Goal: Find specific page/section: Find specific page/section

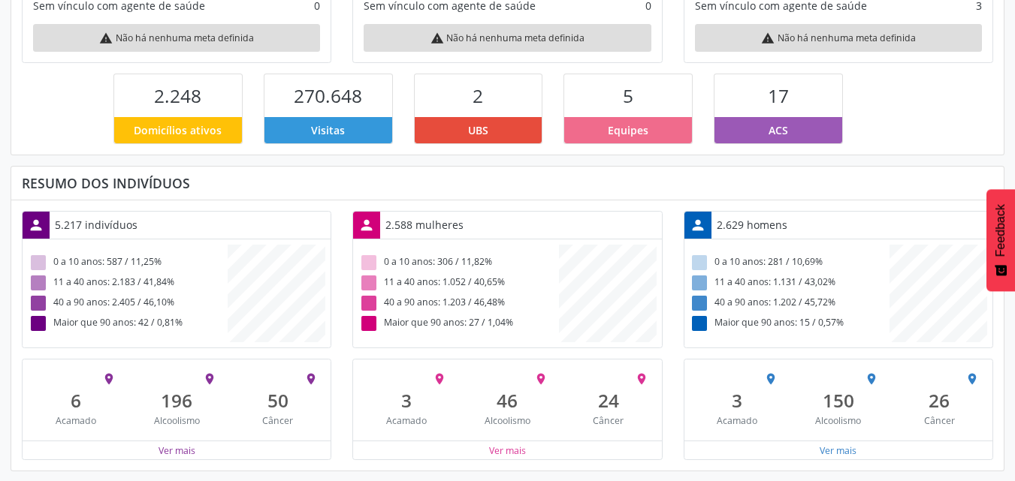
scroll to position [327, 0]
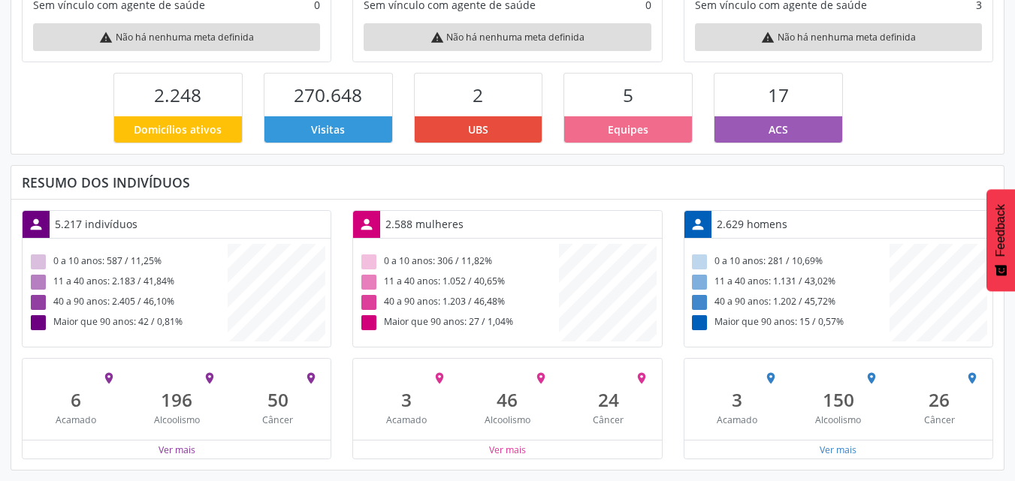
click at [429, 221] on div "2.588 mulheres" at bounding box center [424, 224] width 89 height 26
click at [125, 330] on div "Maior que 90 anos: 42 / 0,81%" at bounding box center [128, 323] width 200 height 20
click at [517, 451] on button "Ver mais" at bounding box center [507, 450] width 38 height 14
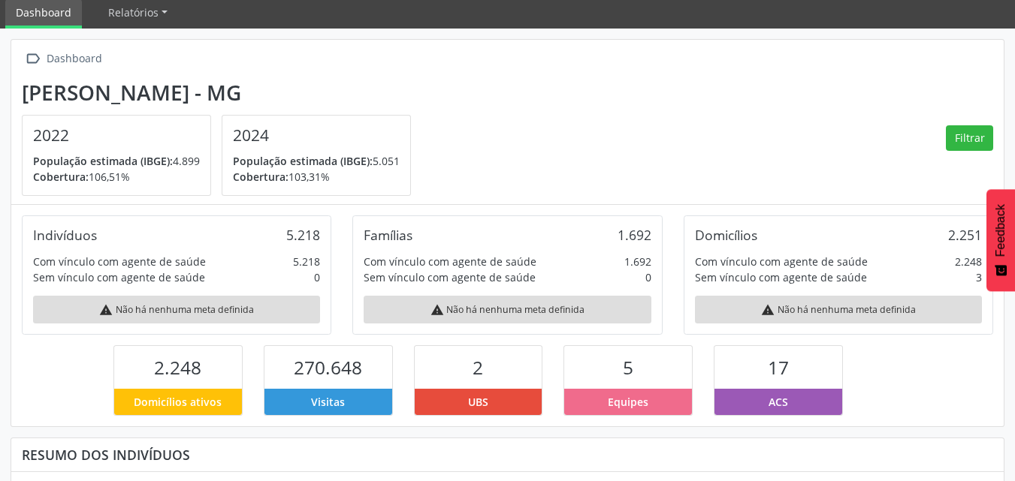
scroll to position [0, 0]
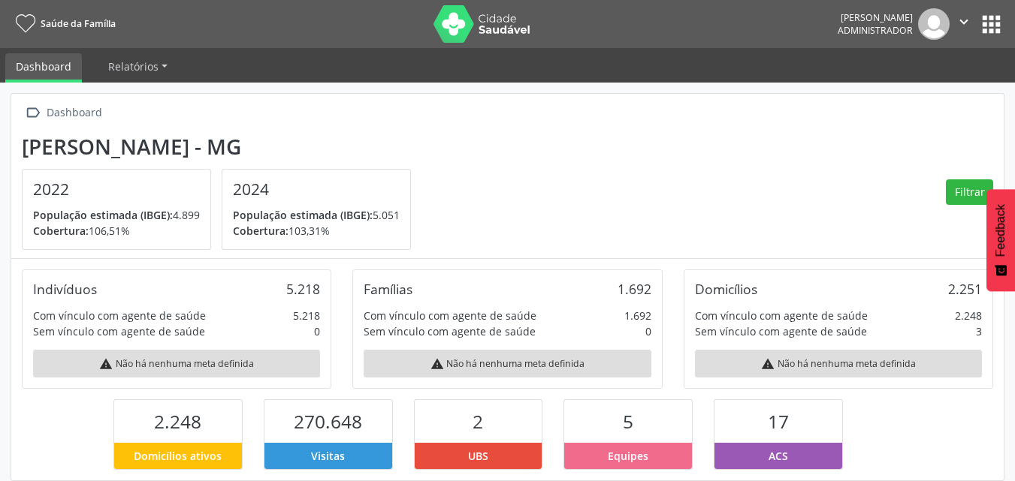
click at [997, 28] on button "apps" at bounding box center [991, 24] width 26 height 26
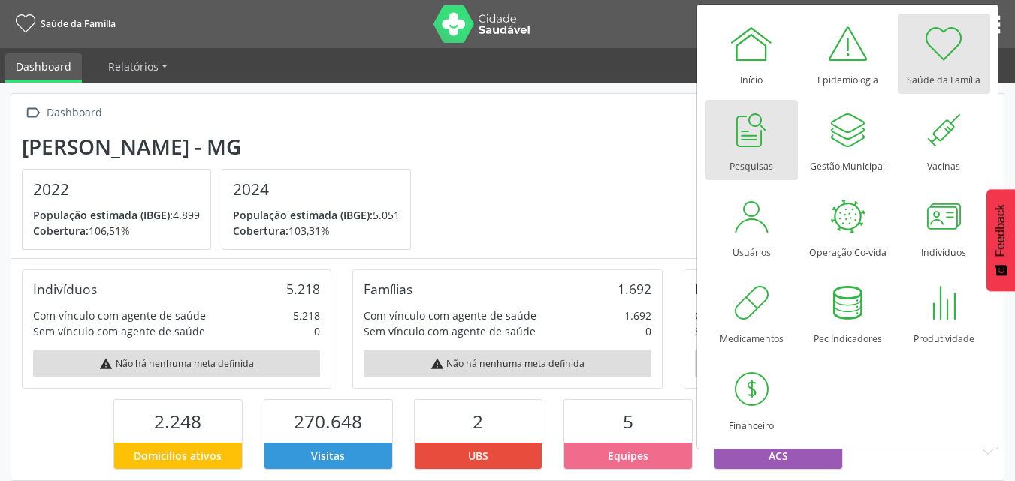
click at [756, 146] on div at bounding box center [751, 129] width 45 height 45
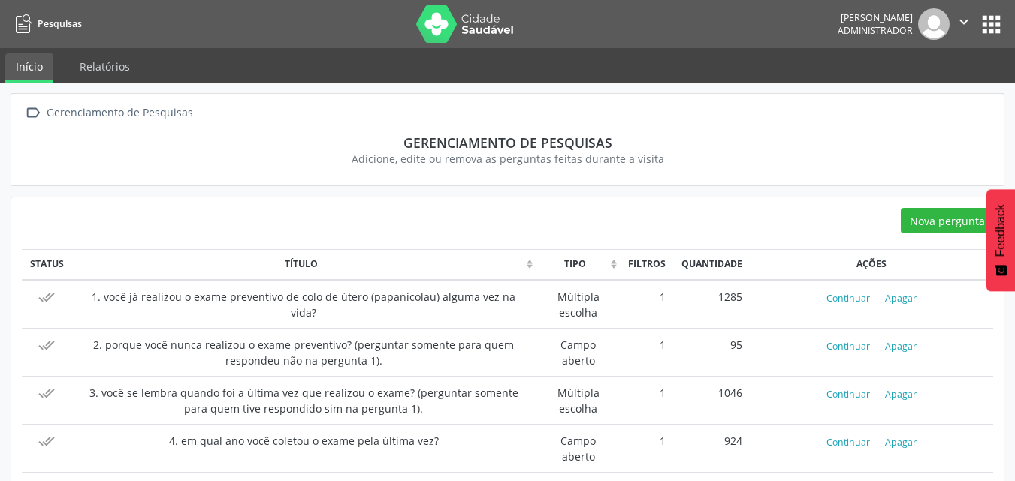
click at [984, 18] on button "apps" at bounding box center [991, 24] width 26 height 26
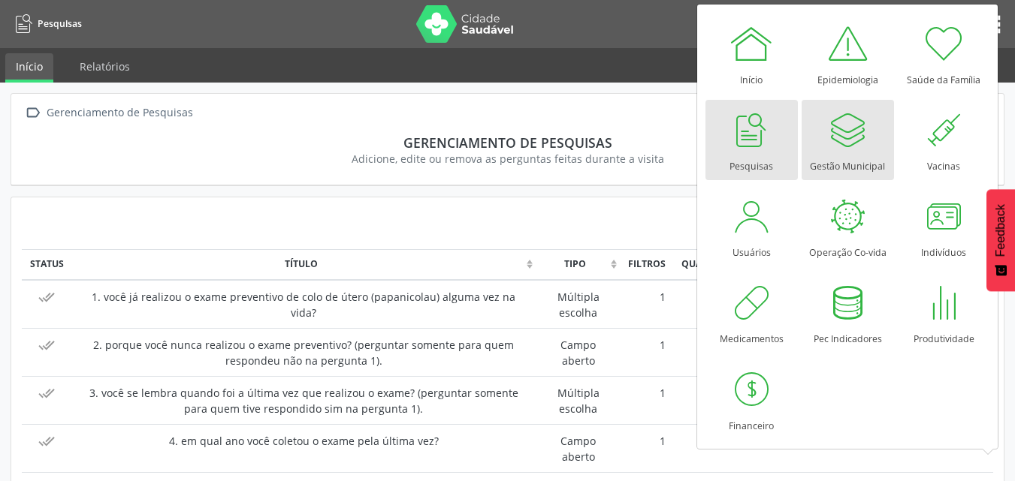
click at [847, 158] on div "Gestão Municipal" at bounding box center [847, 162] width 75 height 20
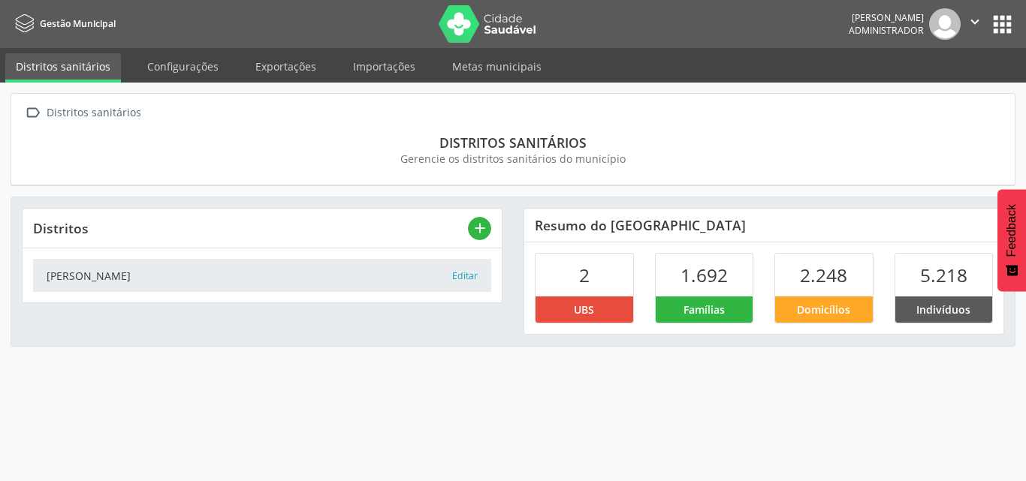
click at [375, 276] on div "Dom Joaquim" at bounding box center [249, 276] width 405 height 16
click at [580, 306] on span "UBS" at bounding box center [584, 310] width 20 height 16
click at [732, 327] on div "2 UBS 1.692 Famílias 2.248 Domicílios 5.218 Indivíduos" at bounding box center [763, 289] width 479 height 92
click at [708, 286] on span "1.692" at bounding box center [703, 275] width 47 height 25
click at [811, 309] on span "Domicílios" at bounding box center [823, 310] width 53 height 16
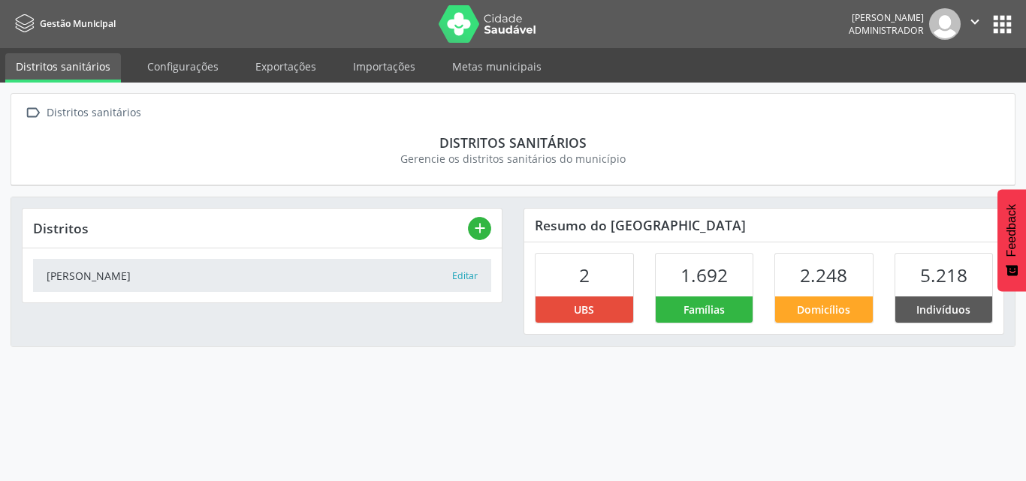
click at [825, 272] on span "2.248" at bounding box center [823, 275] width 47 height 25
click at [958, 278] on span "5.218" at bounding box center [943, 275] width 47 height 25
click at [931, 330] on div "2 UBS 1.692 Famílias 2.248 Domicílios 5.218 Indivíduos" at bounding box center [763, 289] width 479 height 92
click at [994, 20] on button "apps" at bounding box center [1002, 24] width 26 height 26
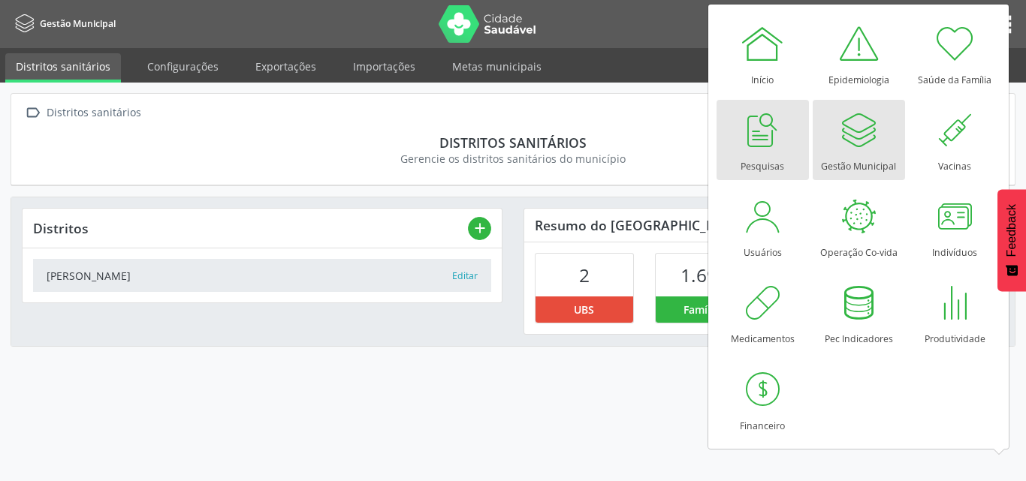
click at [771, 137] on div at bounding box center [762, 129] width 45 height 45
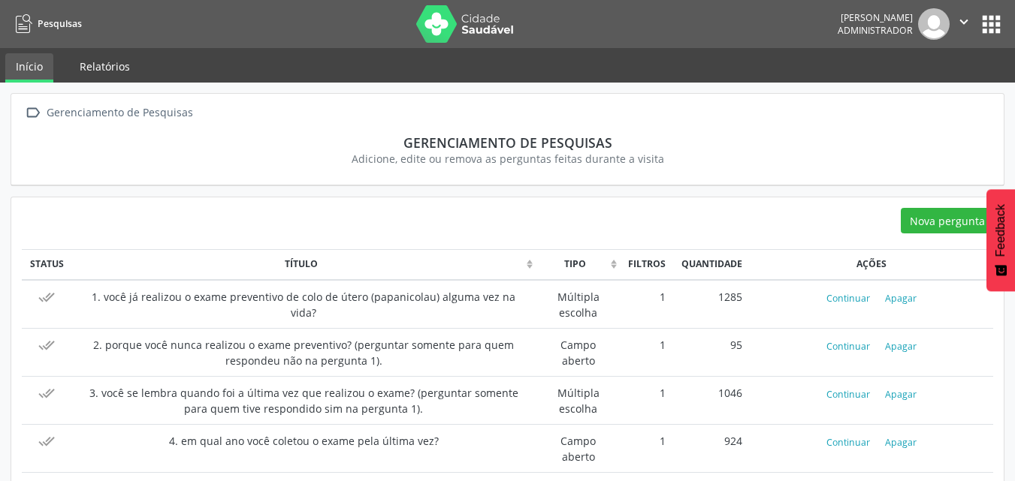
click at [121, 64] on link "Relatórios" at bounding box center [104, 66] width 71 height 26
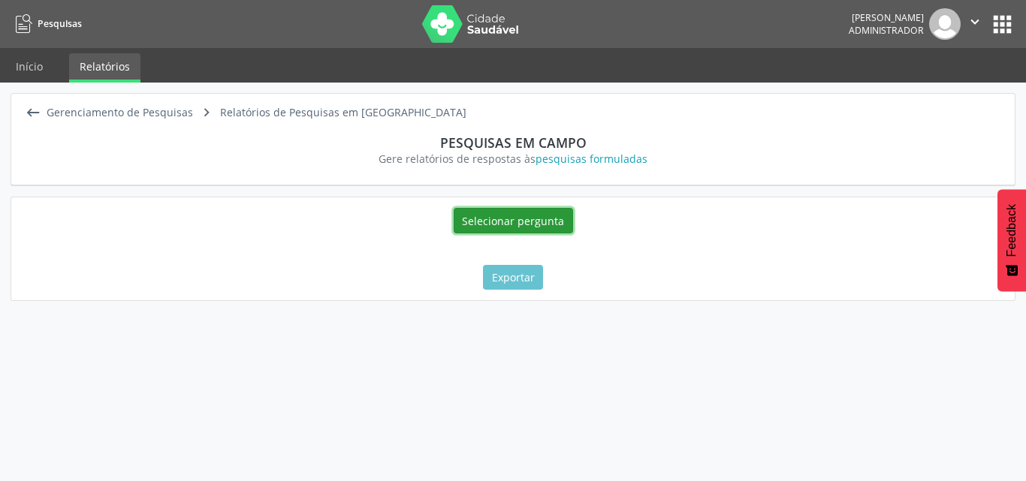
click at [511, 221] on button "Selecionar pergunta" at bounding box center [513, 221] width 119 height 26
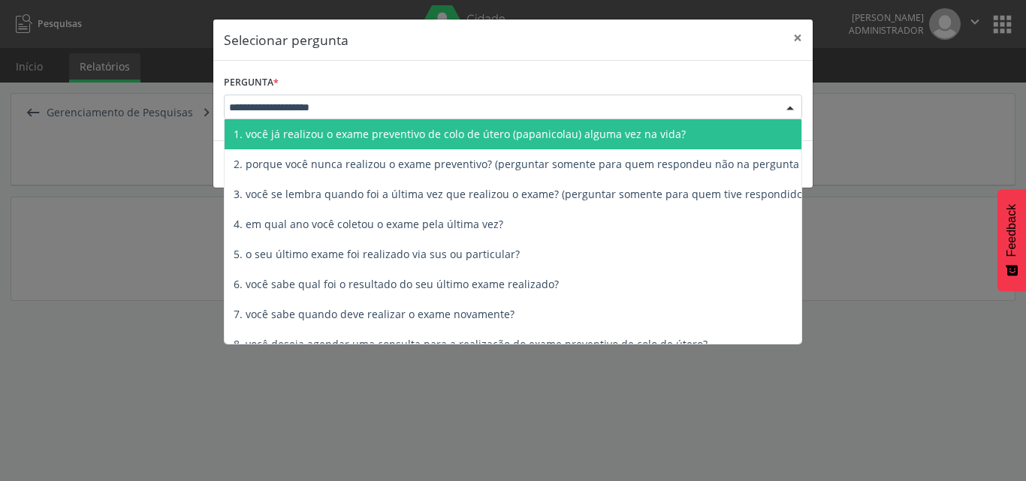
click at [527, 107] on div at bounding box center [513, 108] width 578 height 26
click at [527, 107] on input "text" at bounding box center [500, 107] width 542 height 15
click at [792, 40] on button "×" at bounding box center [798, 38] width 30 height 37
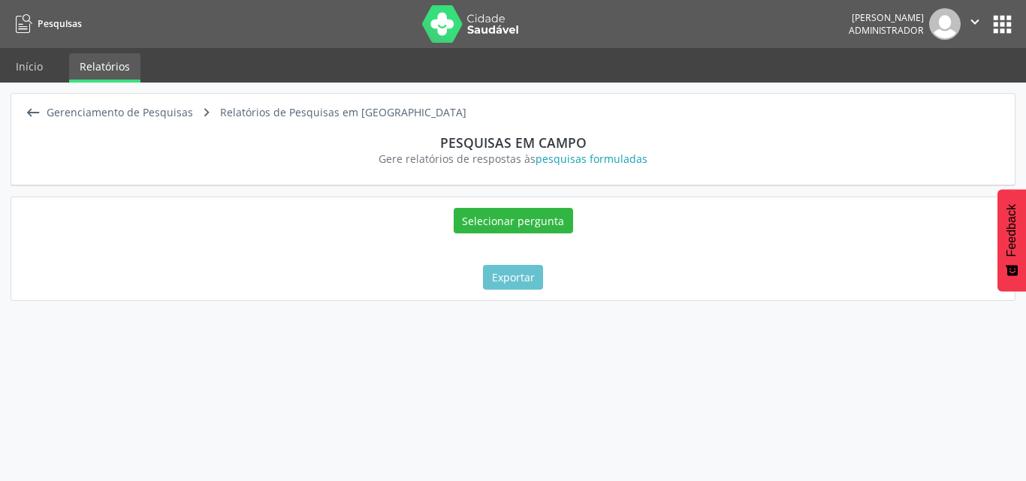
click at [56, 27] on span "Pesquisas" at bounding box center [60, 23] width 44 height 13
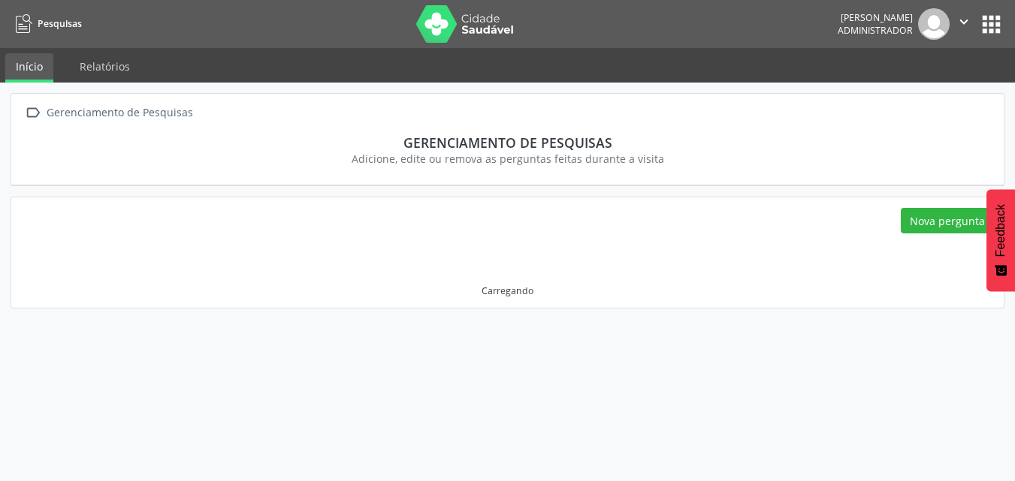
click at [441, 20] on img at bounding box center [465, 24] width 98 height 38
